Goal: Information Seeking & Learning: Learn about a topic

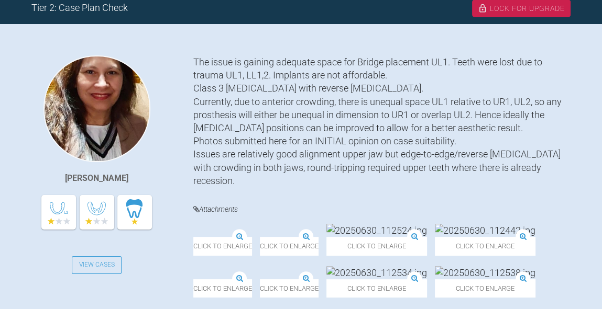
scroll to position [224, 0]
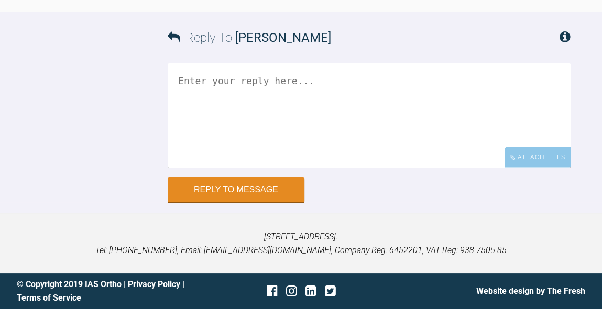
scroll to position [2050, 0]
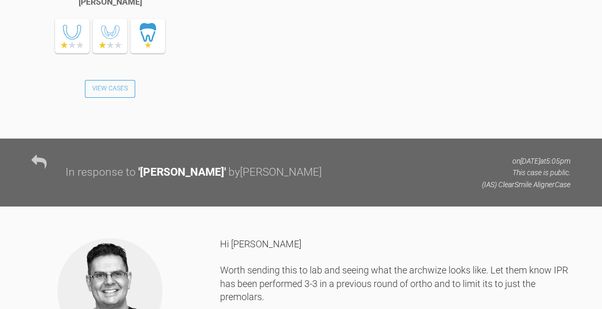
scroll to position [770, 0]
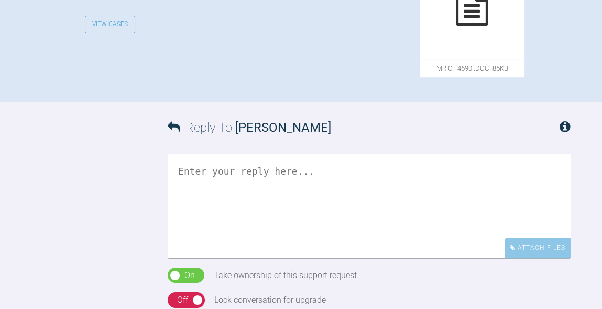
scroll to position [547, 0]
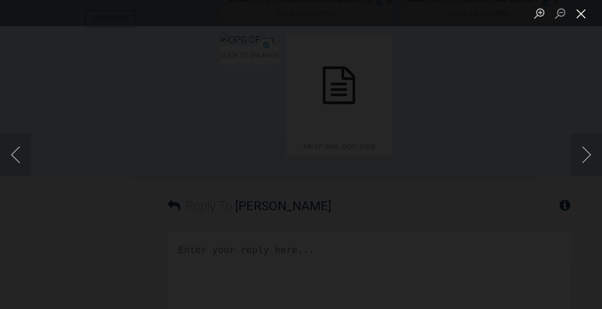
click at [583, 17] on button "Close lightbox" at bounding box center [580, 13] width 21 height 18
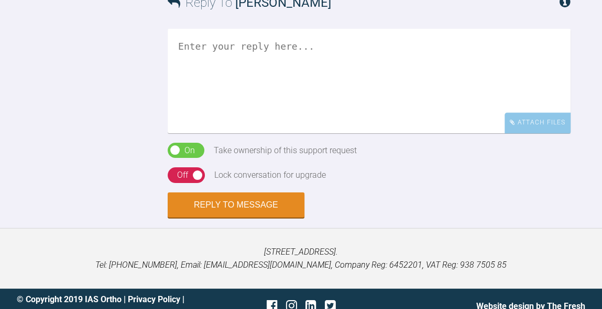
scroll to position [724, 0]
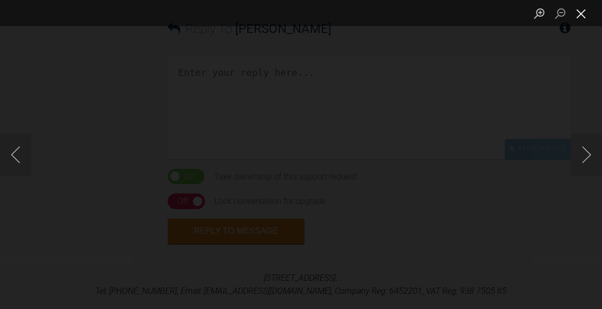
click at [585, 10] on button "Close lightbox" at bounding box center [580, 13] width 21 height 18
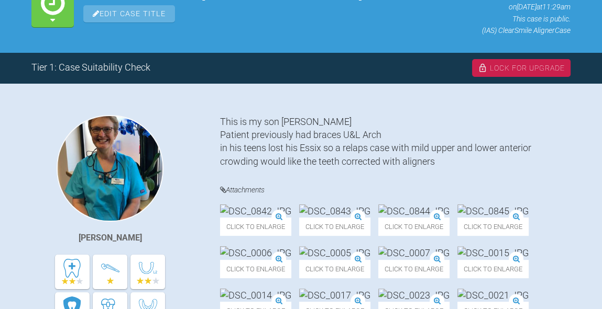
scroll to position [163, 0]
